Goal: Book appointment/travel/reservation

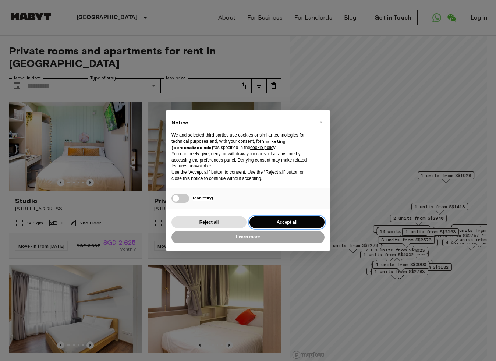
click at [285, 223] on button "Accept all" at bounding box center [286, 222] width 75 height 12
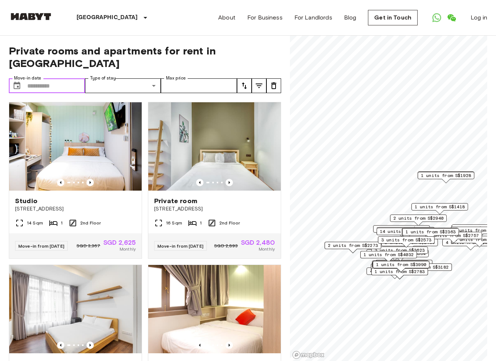
click at [54, 78] on input "Move-in date" at bounding box center [56, 85] width 58 height 15
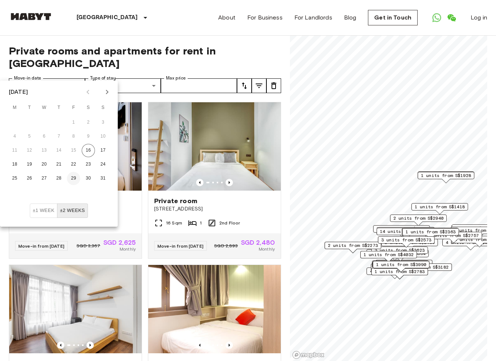
click at [72, 179] on button "29" at bounding box center [73, 178] width 13 height 13
type input "**********"
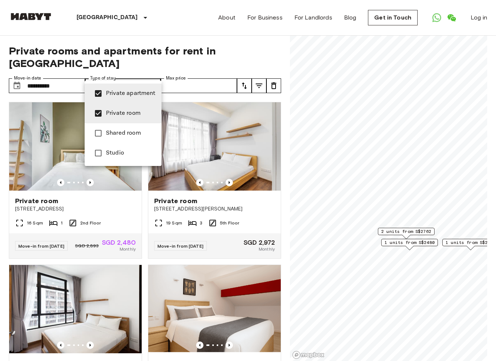
type input "**********"
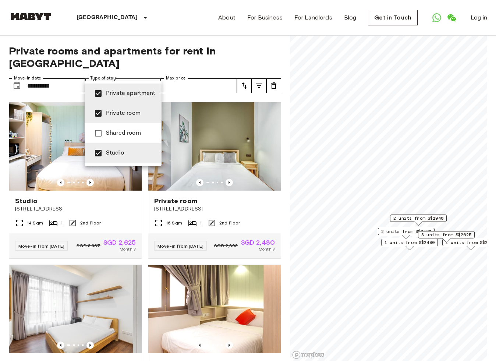
click at [279, 45] on div at bounding box center [248, 180] width 496 height 361
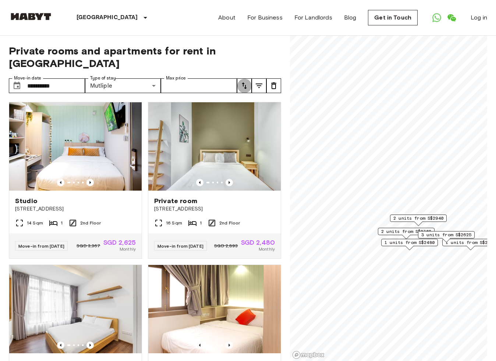
click at [245, 82] on icon "tune" at bounding box center [244, 85] width 5 height 7
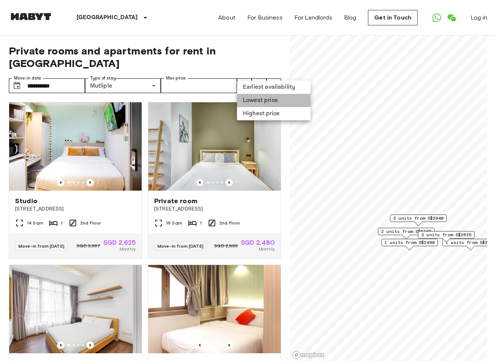
click at [256, 100] on li "Lowest price" at bounding box center [274, 100] width 74 height 13
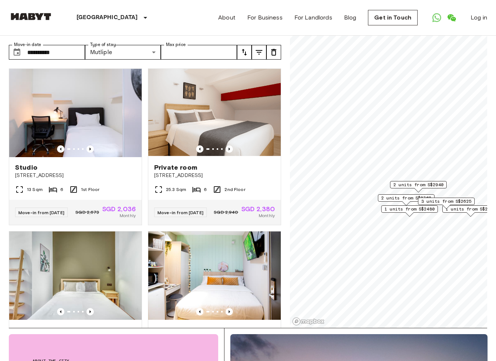
scroll to position [34, 0]
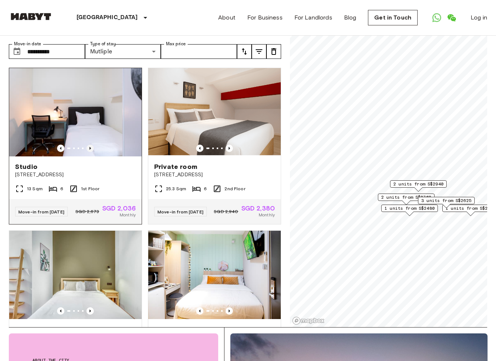
click at [91, 147] on icon "Previous image" at bounding box center [89, 148] width 1 height 3
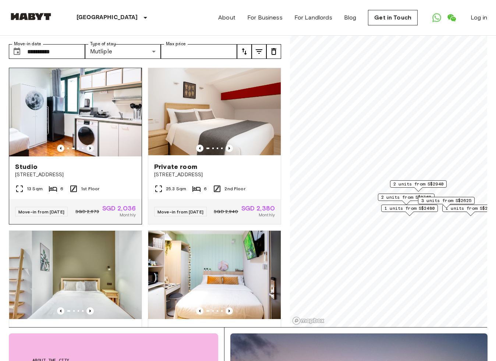
click at [91, 147] on icon "Previous image" at bounding box center [89, 148] width 1 height 3
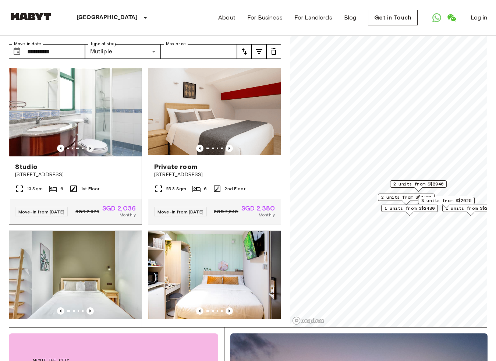
click at [91, 147] on icon "Previous image" at bounding box center [89, 148] width 1 height 3
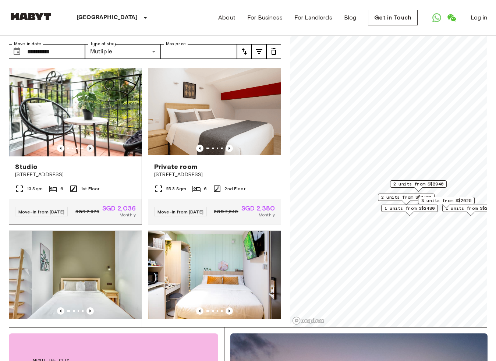
click at [91, 147] on icon "Previous image" at bounding box center [89, 148] width 1 height 3
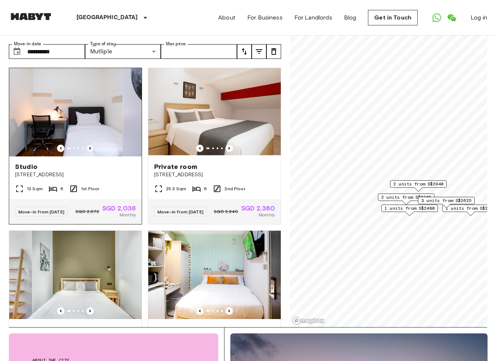
click at [91, 147] on icon "Previous image" at bounding box center [89, 148] width 1 height 3
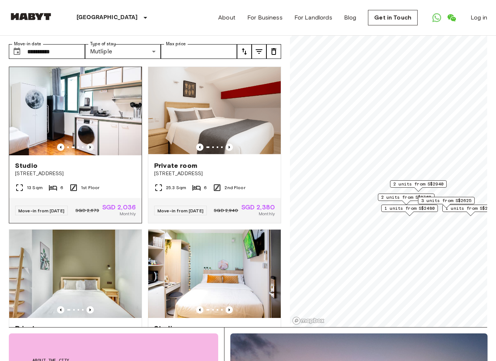
scroll to position [3, 0]
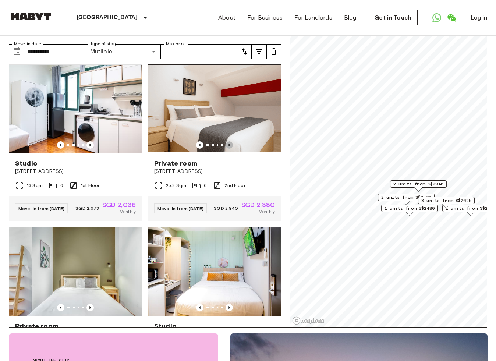
click at [229, 141] on icon "Previous image" at bounding box center [228, 144] width 7 height 7
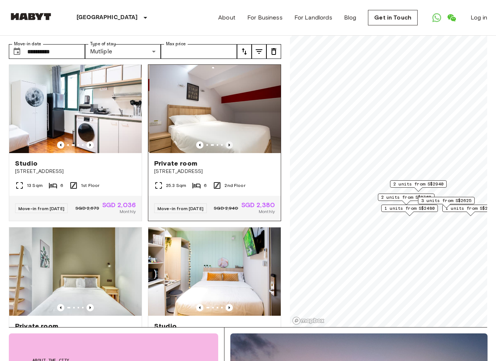
click at [229, 141] on icon "Previous image" at bounding box center [228, 144] width 7 height 7
